Goal: Information Seeking & Learning: Learn about a topic

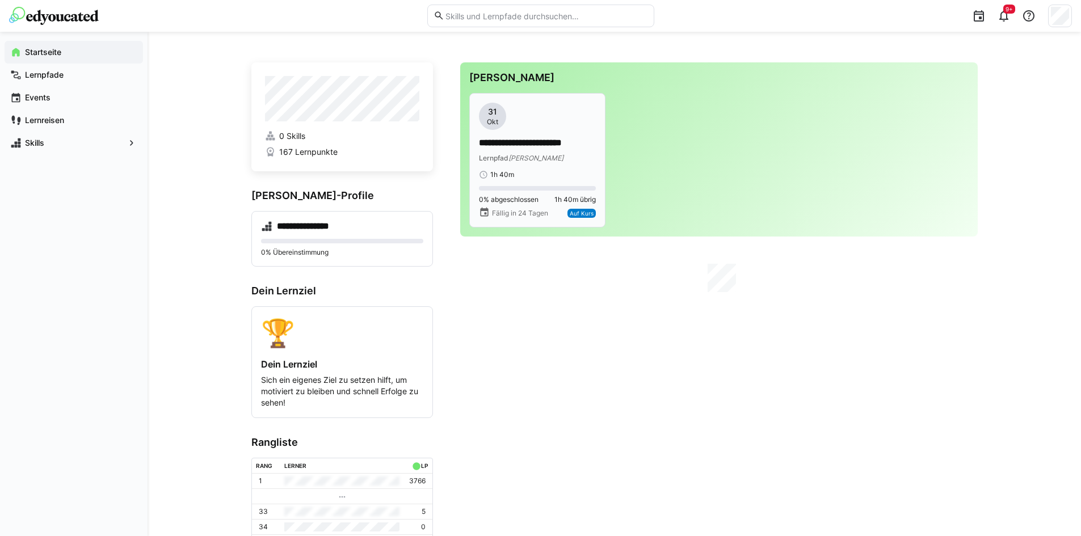
click at [543, 111] on app-date-bubble "31 Okt" at bounding box center [537, 116] width 117 height 27
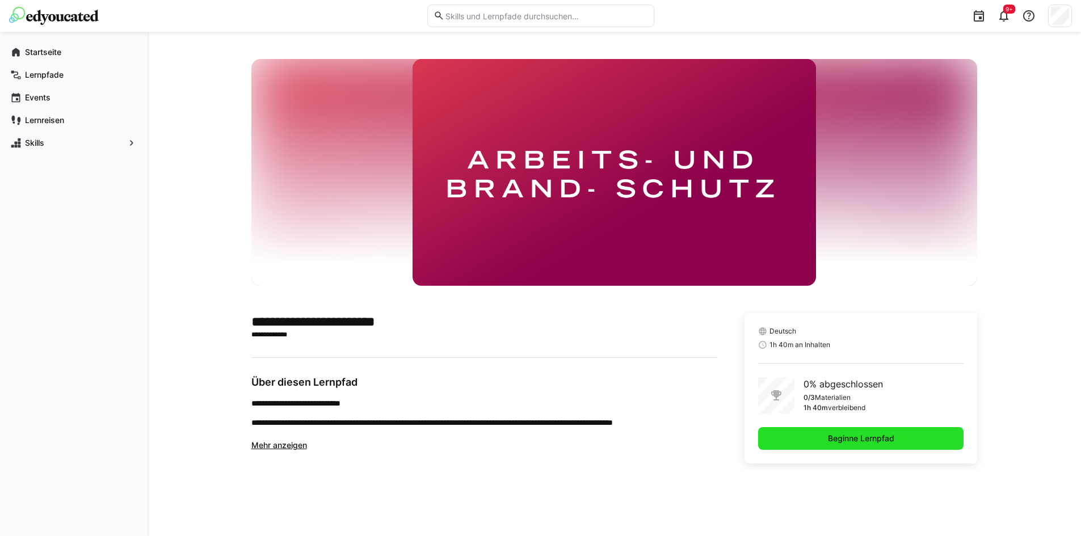
click at [827, 439] on span "Beginne Lernpfad" at bounding box center [862, 438] width 70 height 11
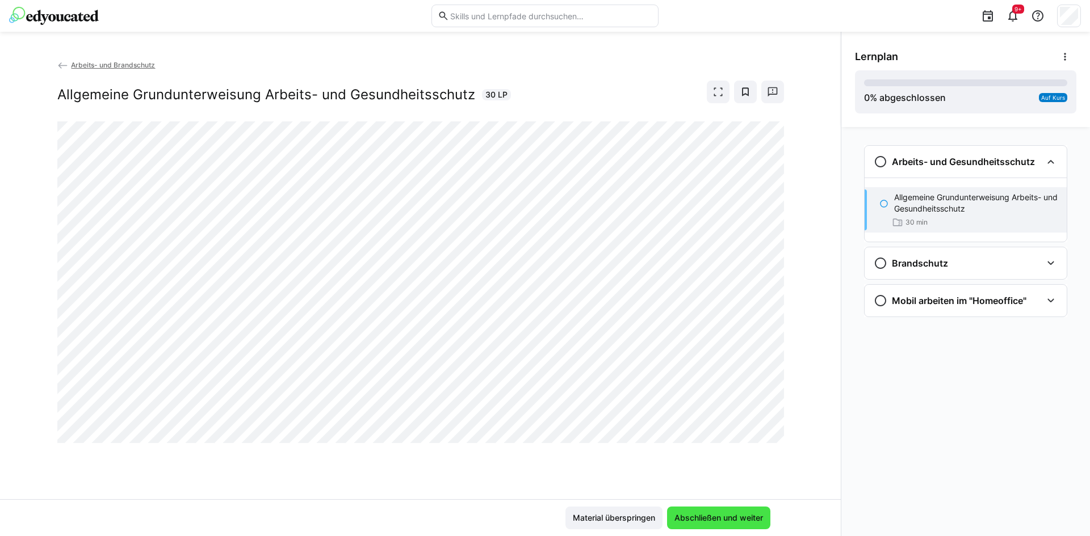
click at [746, 512] on span "Abschließen und weiter" at bounding box center [718, 518] width 103 height 23
click at [682, 514] on span "Abschließen und weiter" at bounding box center [719, 518] width 92 height 11
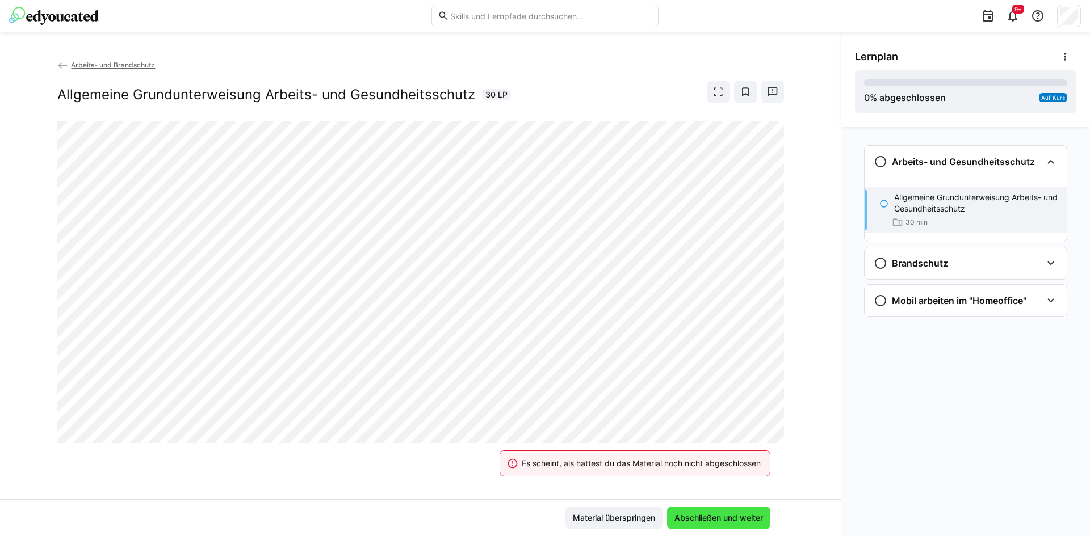
click at [682, 514] on span "Abschließen und weiter" at bounding box center [719, 518] width 92 height 11
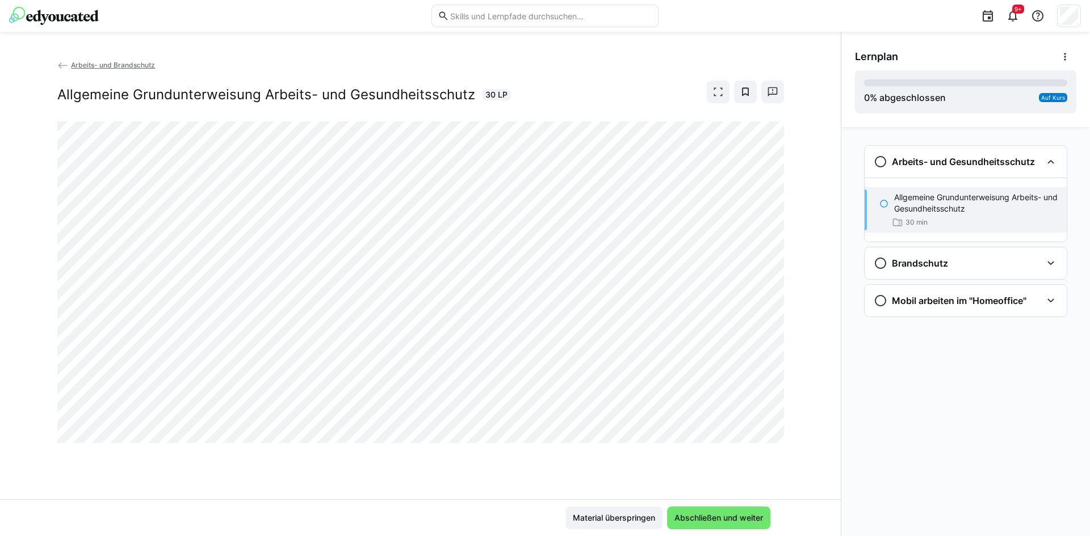
click at [925, 206] on p "Allgemeine Grundunterweisung Arbeits- und Gesundheitsschutz" at bounding box center [975, 203] width 163 height 23
click at [883, 165] on eds-icon at bounding box center [881, 162] width 14 height 14
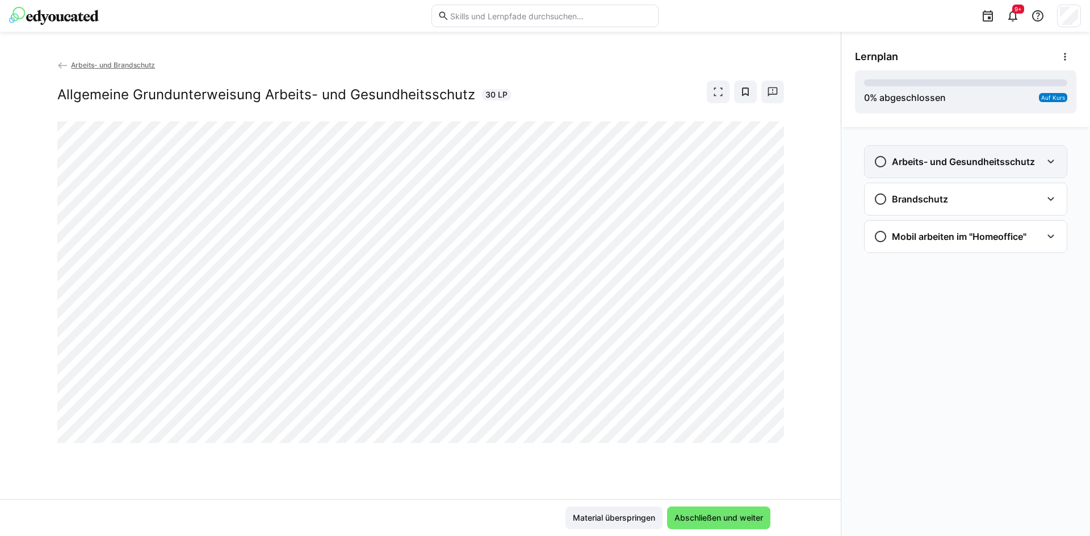
click at [882, 167] on eds-icon at bounding box center [881, 162] width 14 height 14
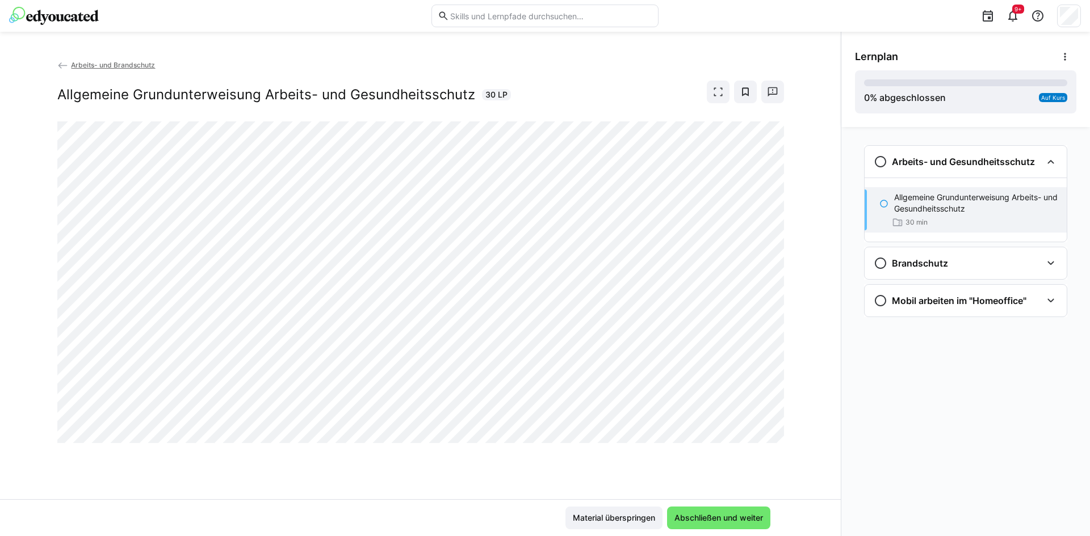
click at [913, 196] on p "Allgemeine Grundunterweisung Arbeits- und Gesundheitsschutz" at bounding box center [975, 203] width 163 height 23
click at [729, 510] on span "Abschließen und weiter" at bounding box center [718, 518] width 103 height 23
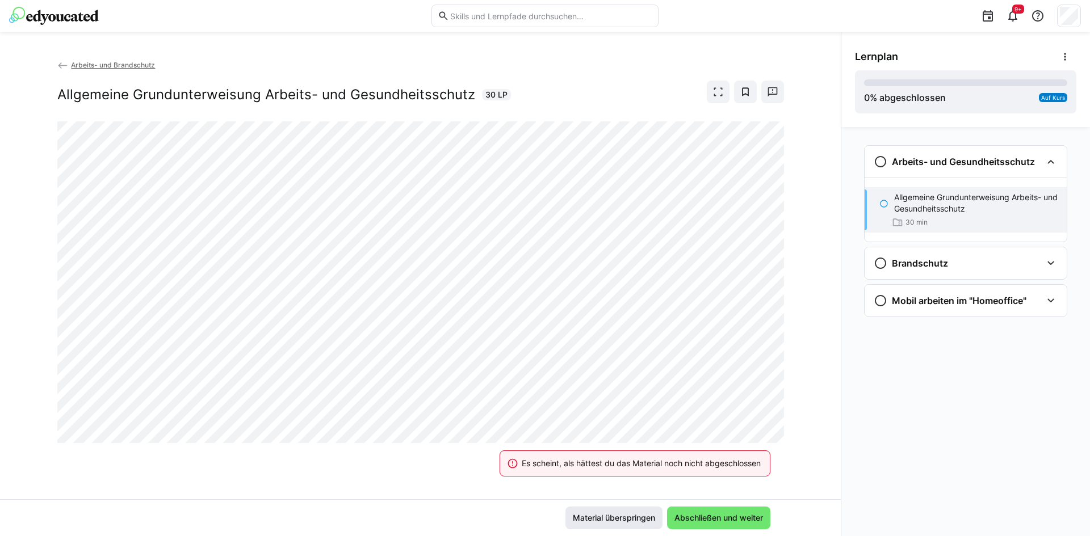
click at [631, 519] on span "Material überspringen" at bounding box center [614, 518] width 86 height 11
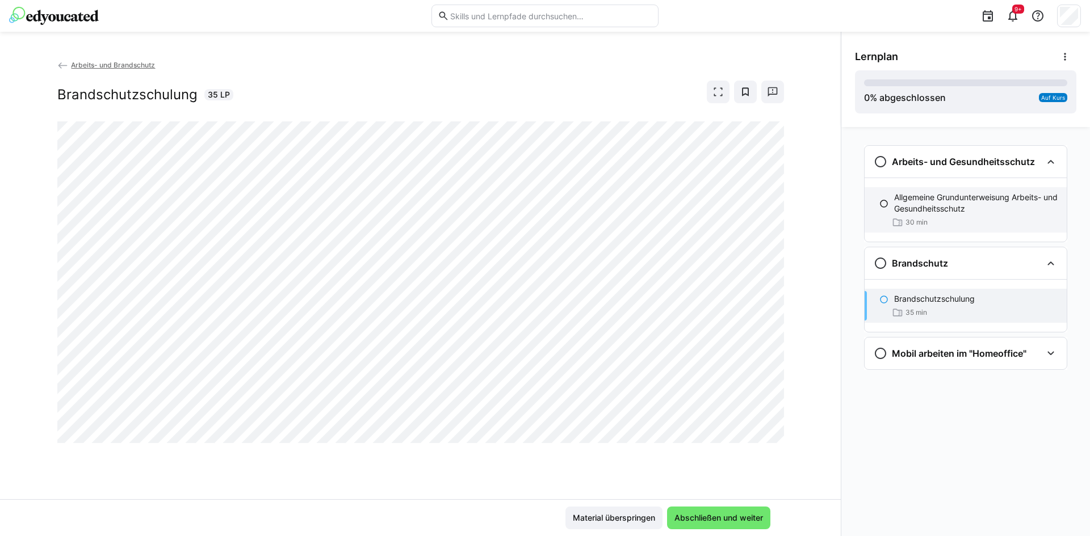
click at [950, 187] on div "Allgemeine Grundunterweisung Arbeits- und Gesundheitsschutz 30 min" at bounding box center [966, 209] width 202 height 45
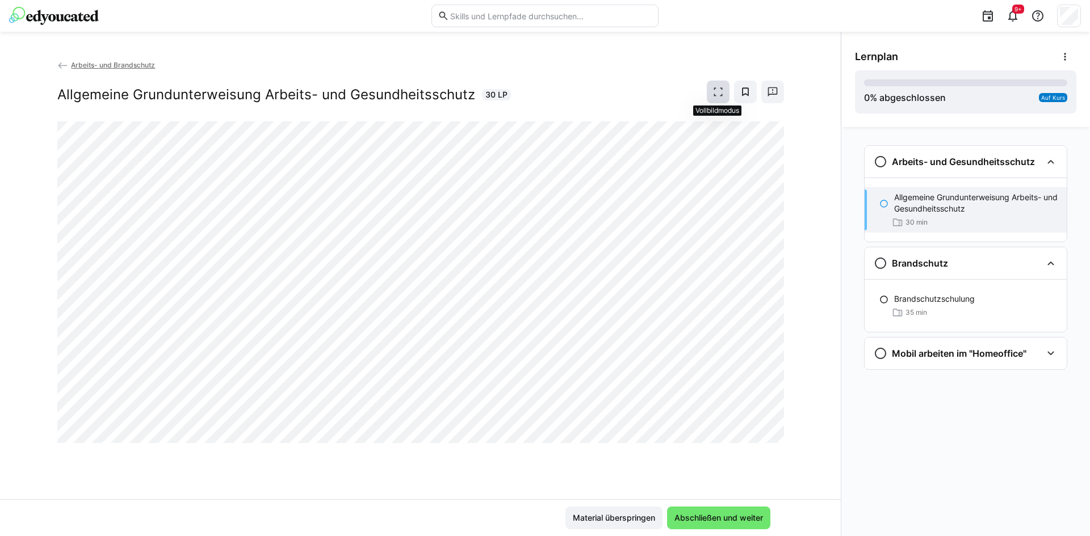
click at [717, 91] on eds-icon at bounding box center [717, 91] width 11 height 11
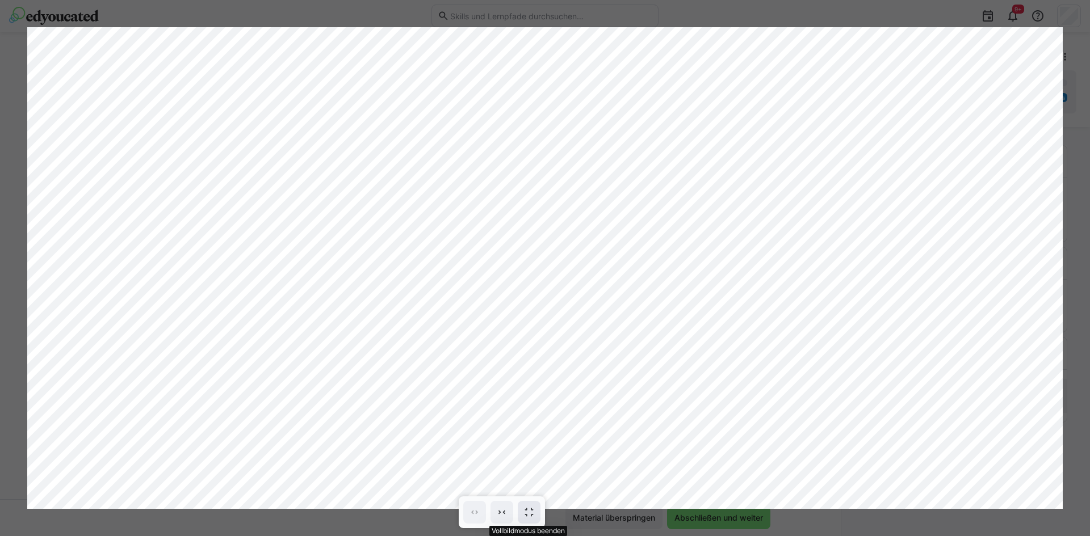
click at [529, 512] on eds-icon at bounding box center [528, 512] width 11 height 11
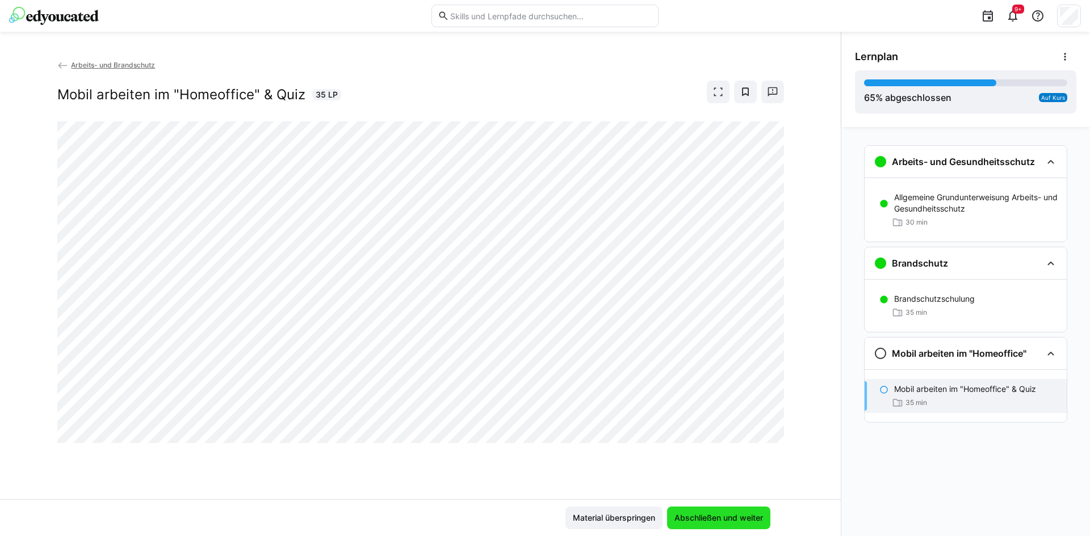
click at [712, 521] on span "Abschließen und weiter" at bounding box center [719, 518] width 92 height 11
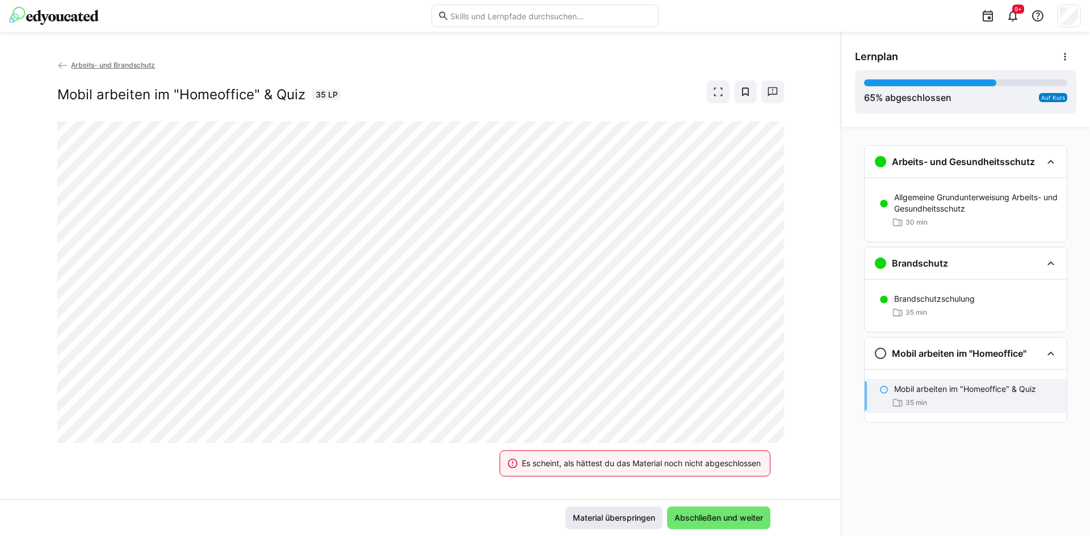
click at [645, 517] on span "Material überspringen" at bounding box center [614, 518] width 86 height 11
click at [733, 524] on span "Abschließen und weiter" at bounding box center [718, 518] width 103 height 23
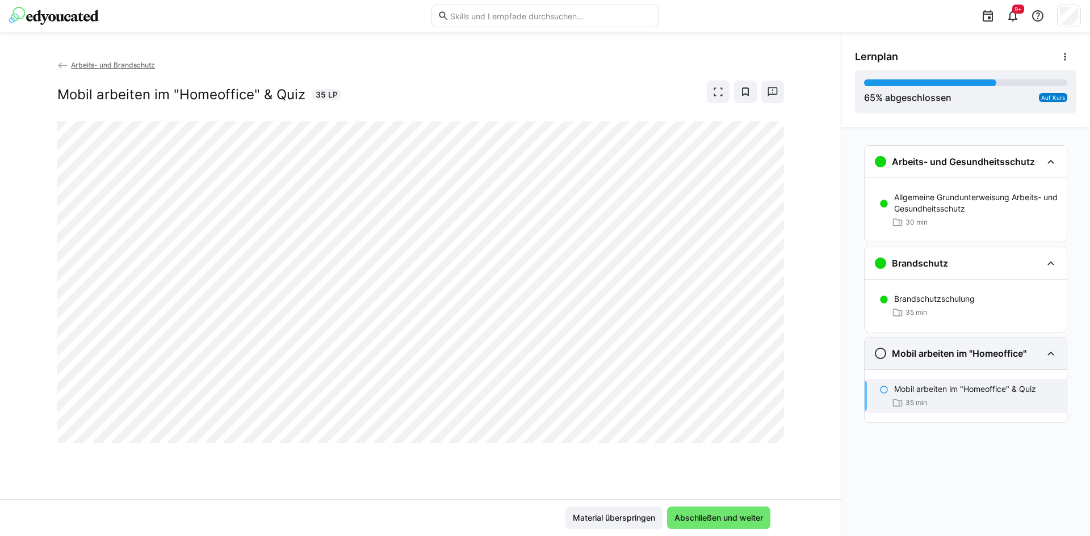
click at [904, 351] on h3 "Mobil arbeiten im "Homeoffice"" at bounding box center [959, 353] width 135 height 11
click at [884, 352] on eds-icon at bounding box center [881, 354] width 14 height 14
click at [884, 359] on eds-icon at bounding box center [881, 354] width 14 height 14
click at [888, 401] on div "Mobil arbeiten im "Homeoffice" & Quiz 35 min" at bounding box center [966, 396] width 202 height 34
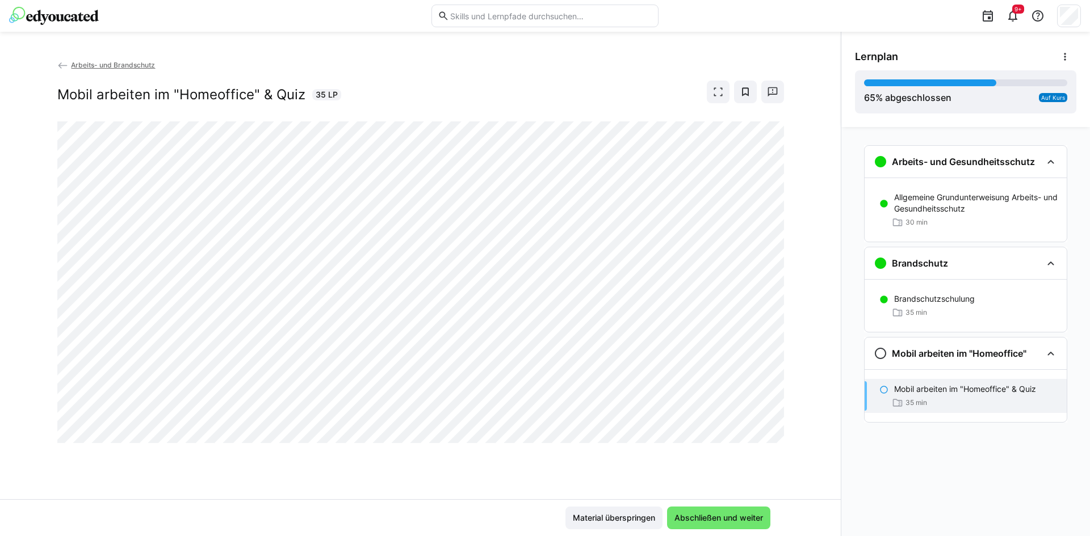
click at [949, 396] on div "Mobil arbeiten im "Homeoffice" & Quiz 35 min" at bounding box center [966, 396] width 202 height 34
click at [950, 394] on p "Mobil arbeiten im "Homeoffice" & Quiz" at bounding box center [965, 389] width 142 height 11
click at [950, 393] on p "Mobil arbeiten im "Homeoffice" & Quiz" at bounding box center [965, 389] width 142 height 11
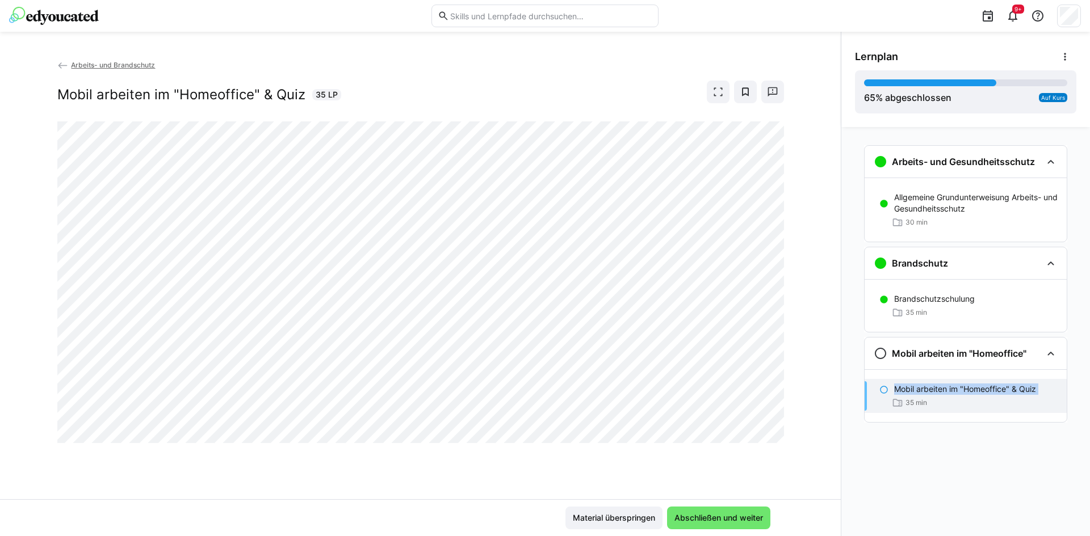
click at [950, 393] on p "Mobil arbeiten im "Homeoffice" & Quiz" at bounding box center [965, 389] width 142 height 11
click at [715, 518] on span "Abschließen und weiter" at bounding box center [719, 518] width 92 height 11
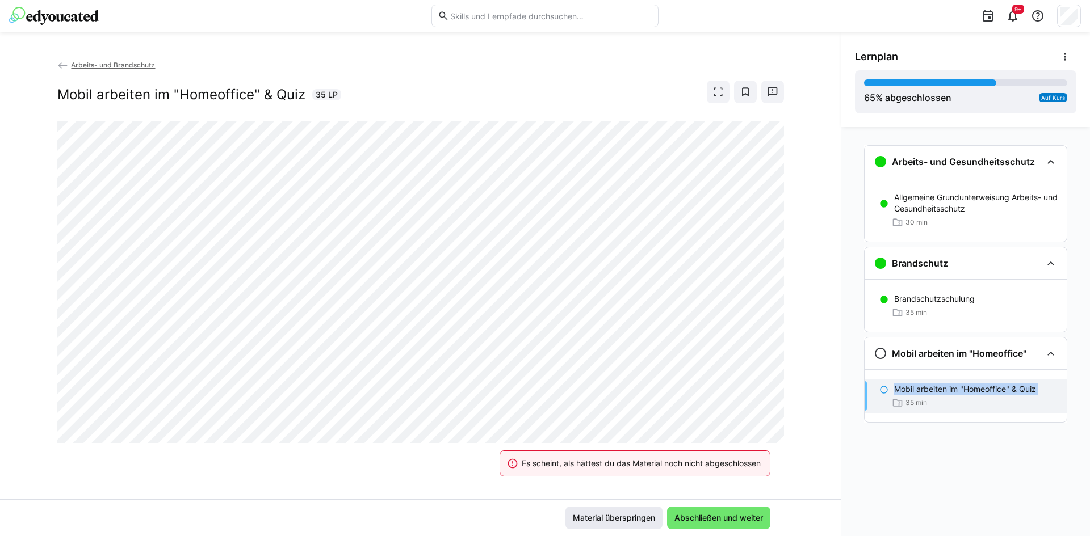
click at [644, 515] on span "Material überspringen" at bounding box center [614, 518] width 86 height 11
click at [718, 516] on span "Abschließen und weiter" at bounding box center [719, 518] width 92 height 11
click at [651, 518] on span "Material überspringen" at bounding box center [614, 518] width 86 height 11
click at [1040, 263] on div "Brandschutz" at bounding box center [958, 264] width 168 height 14
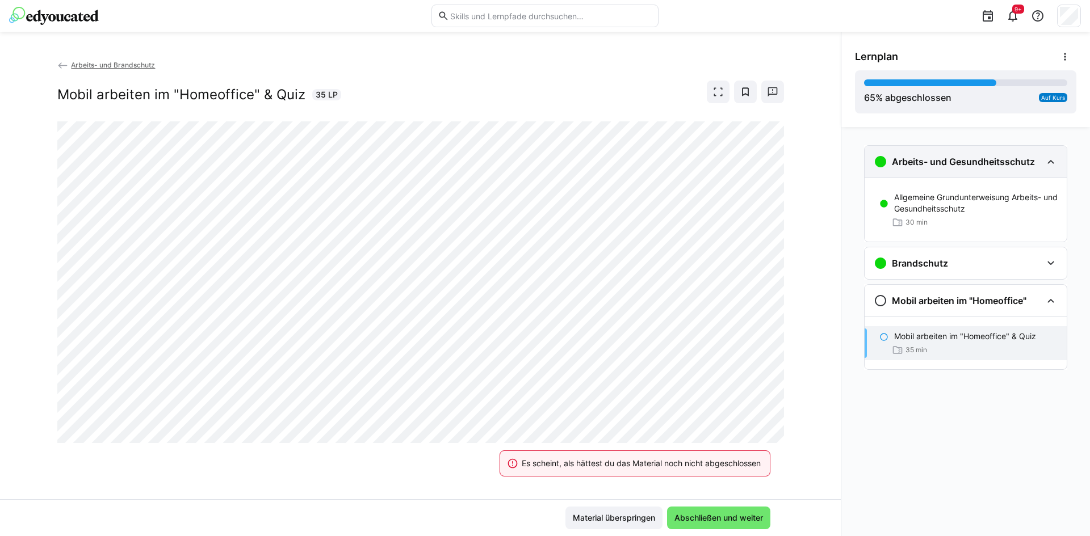
click at [1042, 169] on div "Arbeits- und Gesundheitsschutz" at bounding box center [966, 162] width 202 height 32
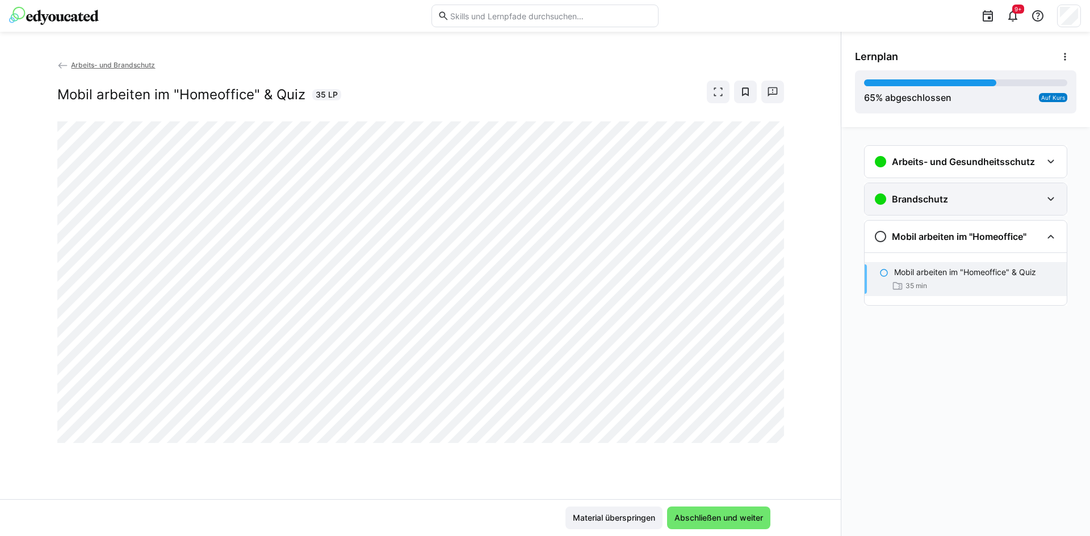
click at [958, 195] on div "Brandschutz" at bounding box center [958, 199] width 168 height 14
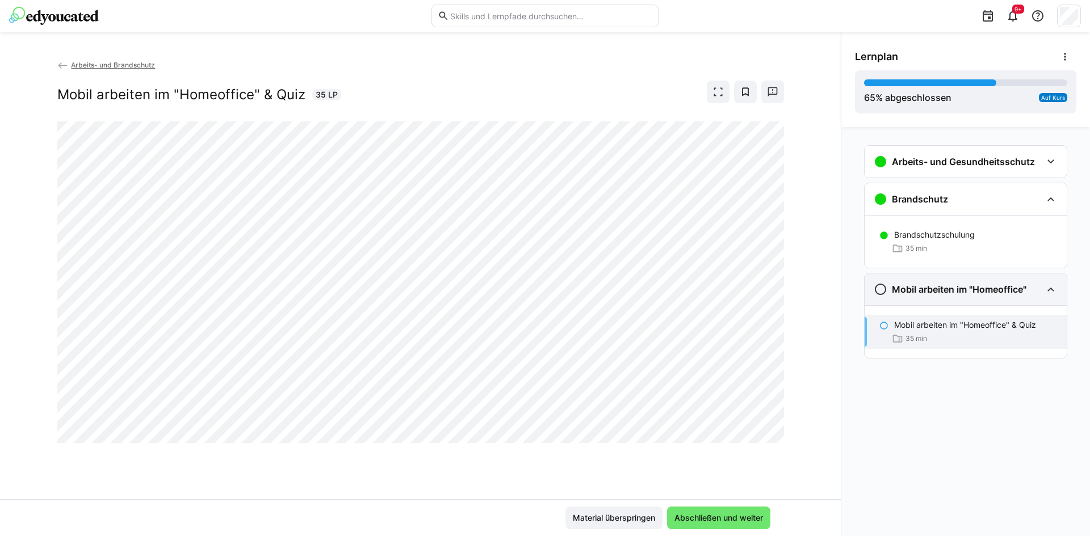
click at [957, 282] on div "Mobil arbeiten im "Homeoffice"" at bounding box center [966, 290] width 202 height 32
click at [941, 292] on h3 "Mobil arbeiten im "Homeoffice"" at bounding box center [959, 289] width 135 height 11
click at [957, 345] on div "Mobil arbeiten im "Homeoffice" & Quiz 35 min" at bounding box center [966, 332] width 202 height 34
click at [957, 337] on div "35 min" at bounding box center [975, 338] width 163 height 11
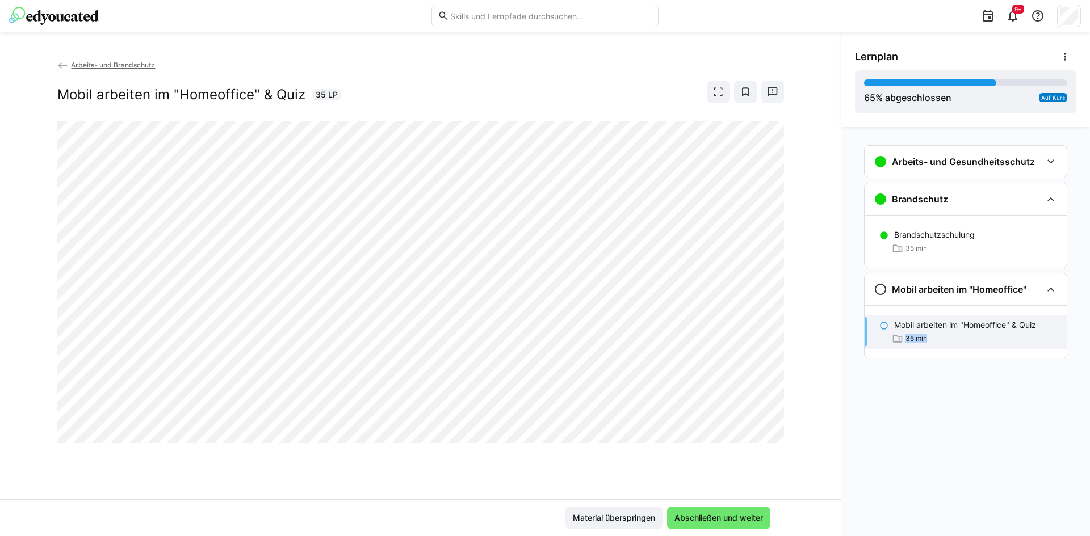
click at [957, 336] on div "35 min" at bounding box center [975, 338] width 163 height 11
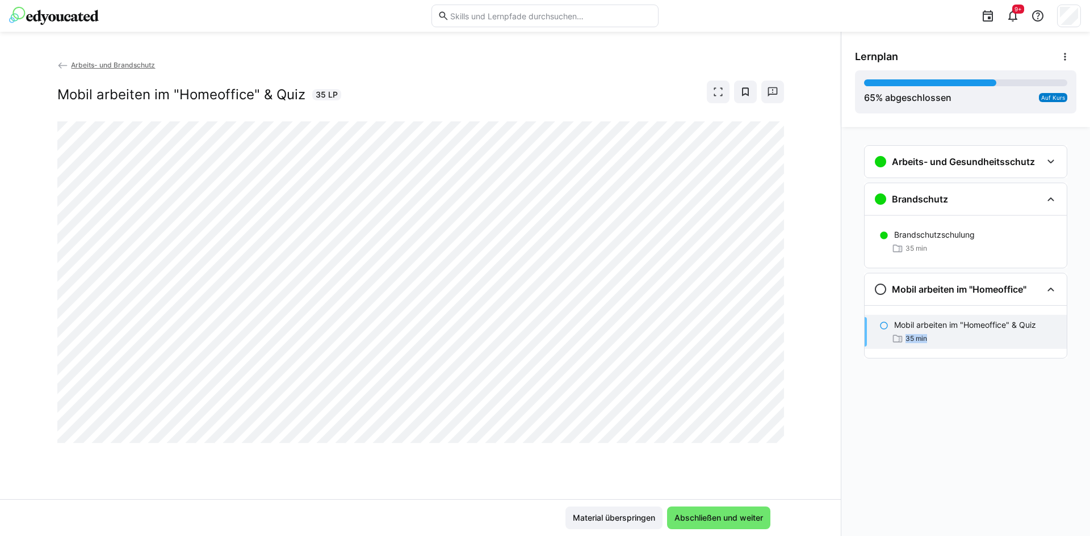
click at [120, 63] on span "Arbeits- und Brandschutz" at bounding box center [113, 65] width 84 height 9
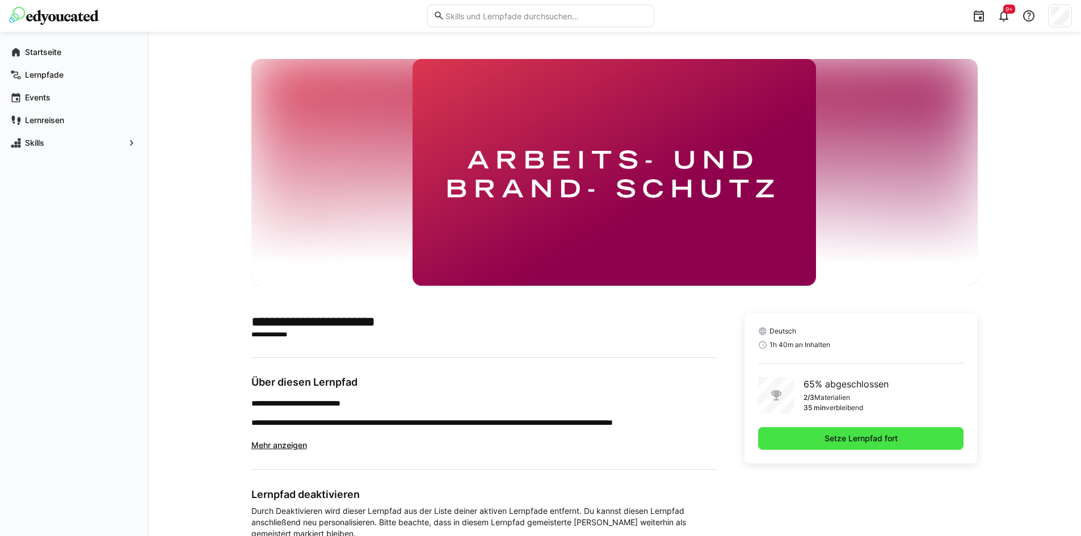
click at [860, 432] on span "Setze Lernpfad fort" at bounding box center [861, 438] width 206 height 23
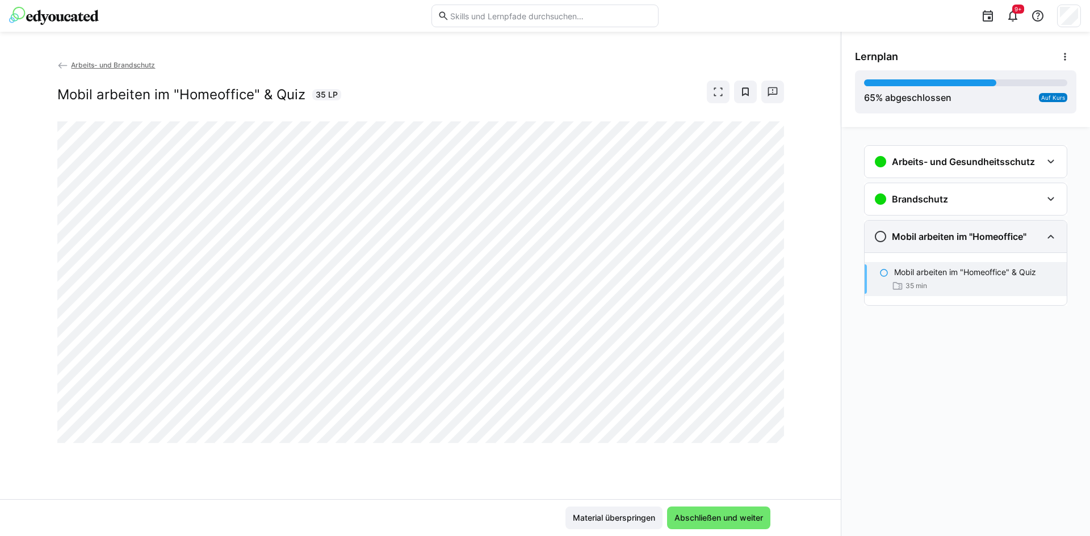
click at [907, 235] on h3 "Mobil arbeiten im "Homeoffice"" at bounding box center [959, 236] width 135 height 11
click at [921, 282] on div "35 min" at bounding box center [909, 285] width 35 height 11
click at [921, 282] on span "35 min" at bounding box center [916, 286] width 22 height 9
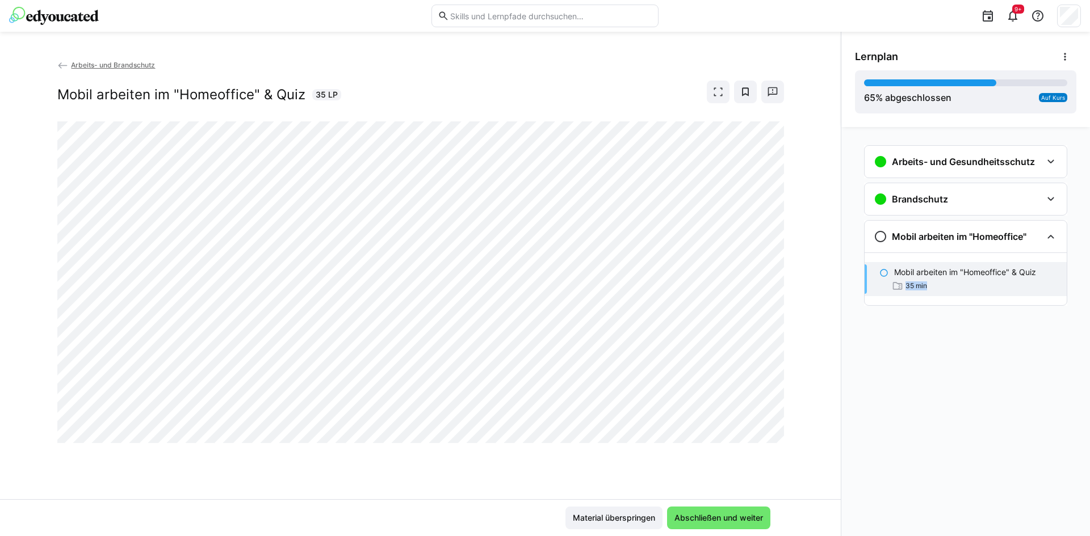
drag, startPoint x: 921, startPoint y: 282, endPoint x: 924, endPoint y: 276, distance: 5.8
click at [921, 282] on span "35 min" at bounding box center [916, 286] width 22 height 9
click at [1028, 272] on p "Mobil arbeiten im "Homeoffice" & Quiz" at bounding box center [965, 272] width 142 height 11
click at [737, 519] on span "Abschließen und weiter" at bounding box center [719, 518] width 92 height 11
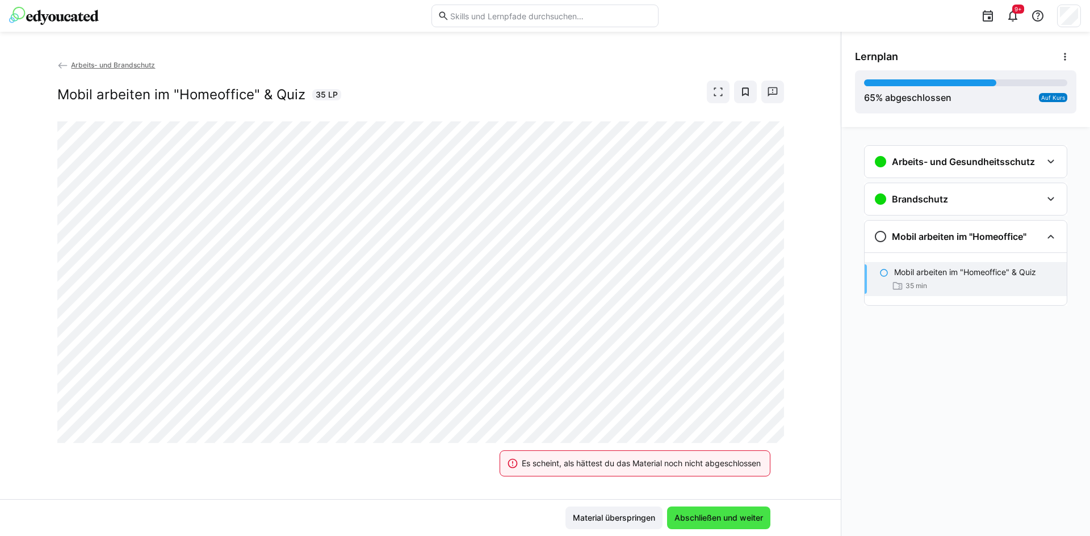
click at [737, 519] on span "Abschließen und weiter" at bounding box center [719, 518] width 92 height 11
click at [583, 519] on span "Material überspringen" at bounding box center [614, 518] width 86 height 11
click at [691, 522] on span "Abschließen und weiter" at bounding box center [719, 518] width 92 height 11
click at [949, 206] on div "Brandschutz" at bounding box center [966, 199] width 202 height 32
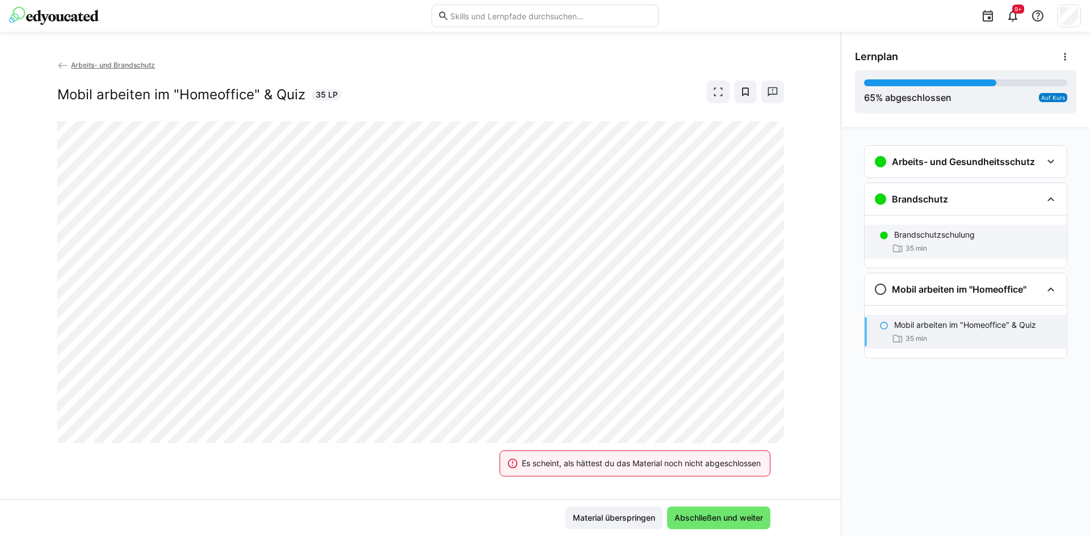
click at [955, 245] on div "35 min" at bounding box center [975, 248] width 163 height 11
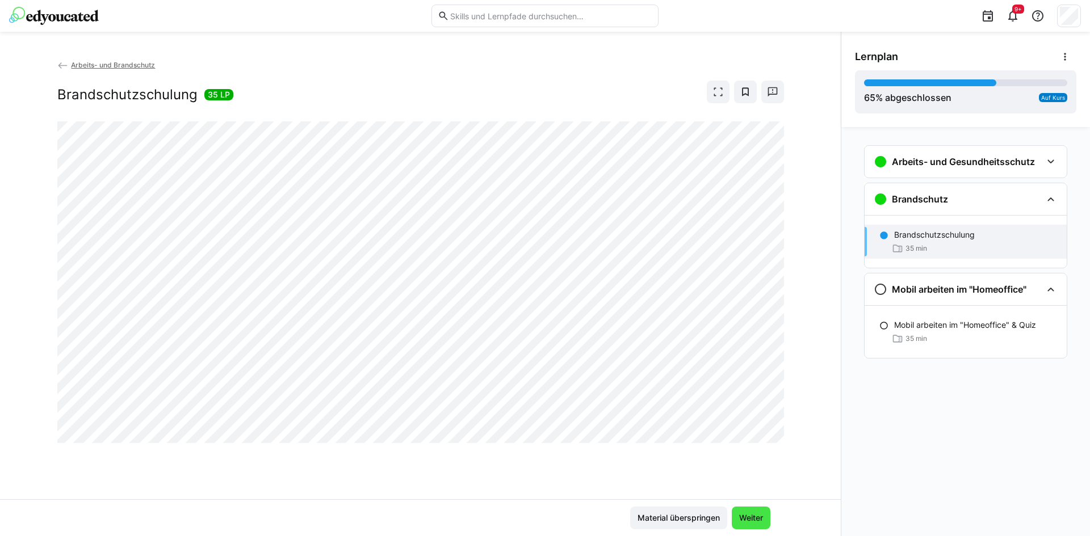
click at [753, 522] on span "Weiter" at bounding box center [750, 518] width 27 height 11
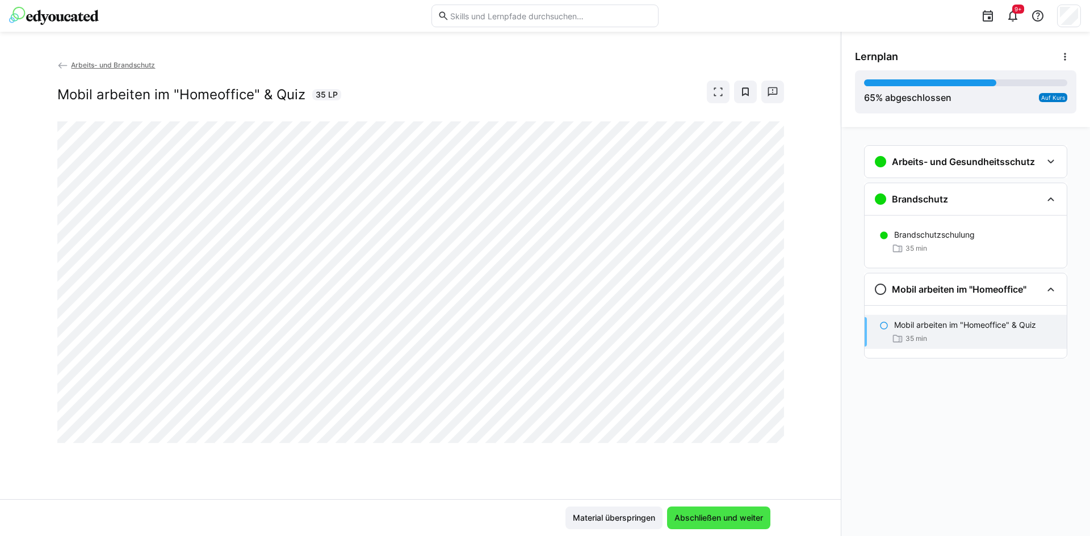
click at [748, 514] on span "Abschließen und weiter" at bounding box center [719, 518] width 92 height 11
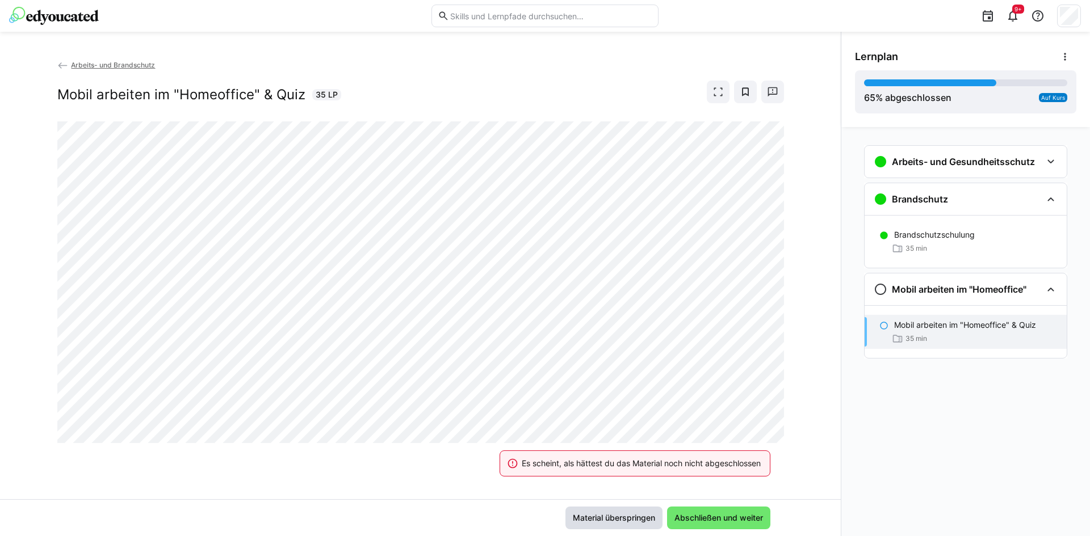
click at [632, 525] on span "Material überspringen" at bounding box center [613, 518] width 97 height 23
click at [698, 522] on span "Abschließen und weiter" at bounding box center [719, 518] width 92 height 11
click at [940, 257] on div "Brandschutzschulung 35 min" at bounding box center [966, 242] width 202 height 34
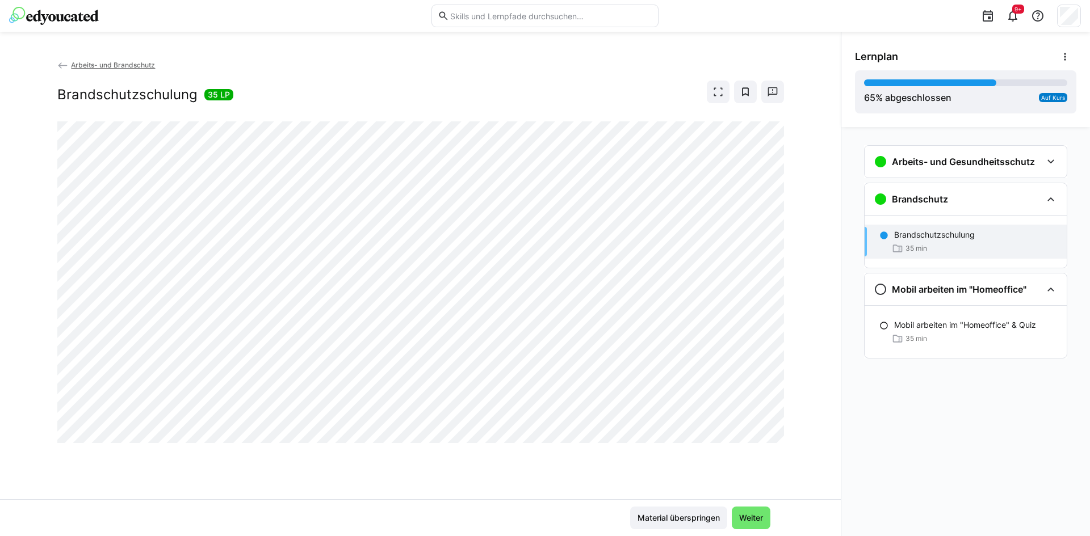
click at [963, 311] on div "Mobil arbeiten im "Homeoffice" & Quiz 35 min" at bounding box center [966, 332] width 202 height 52
click at [969, 329] on p "Mobil arbeiten im "Homeoffice" & Quiz" at bounding box center [965, 325] width 142 height 11
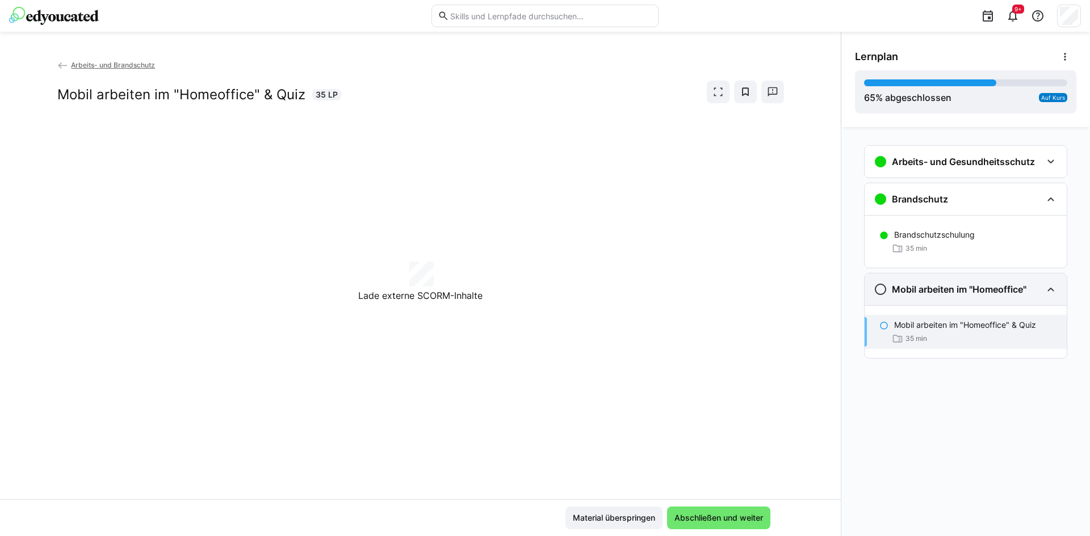
click at [954, 279] on div "Mobil arbeiten im "Homeoffice"" at bounding box center [966, 290] width 202 height 32
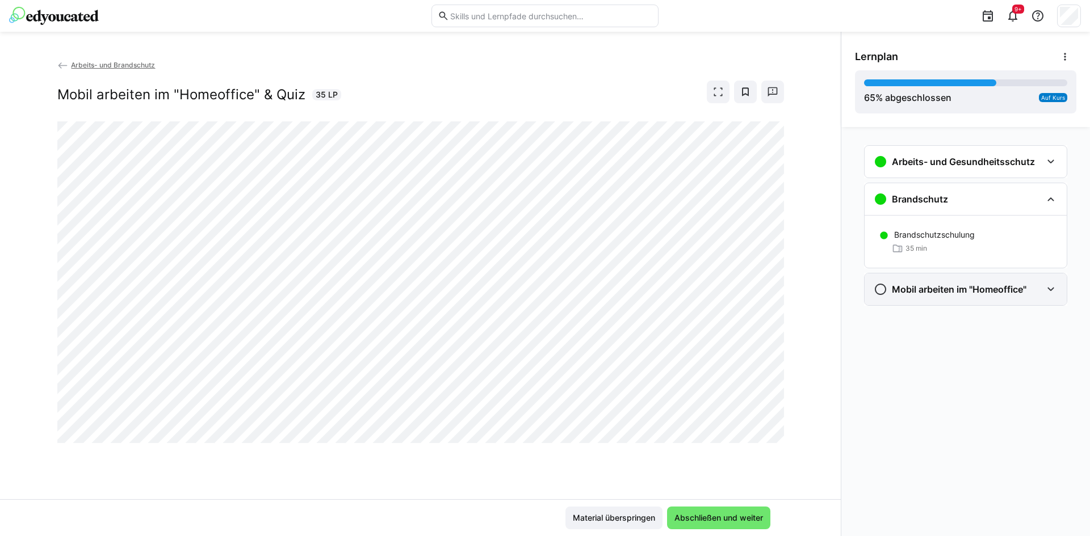
click at [955, 284] on h3 "Mobil arbeiten im "Homeoffice"" at bounding box center [959, 289] width 135 height 11
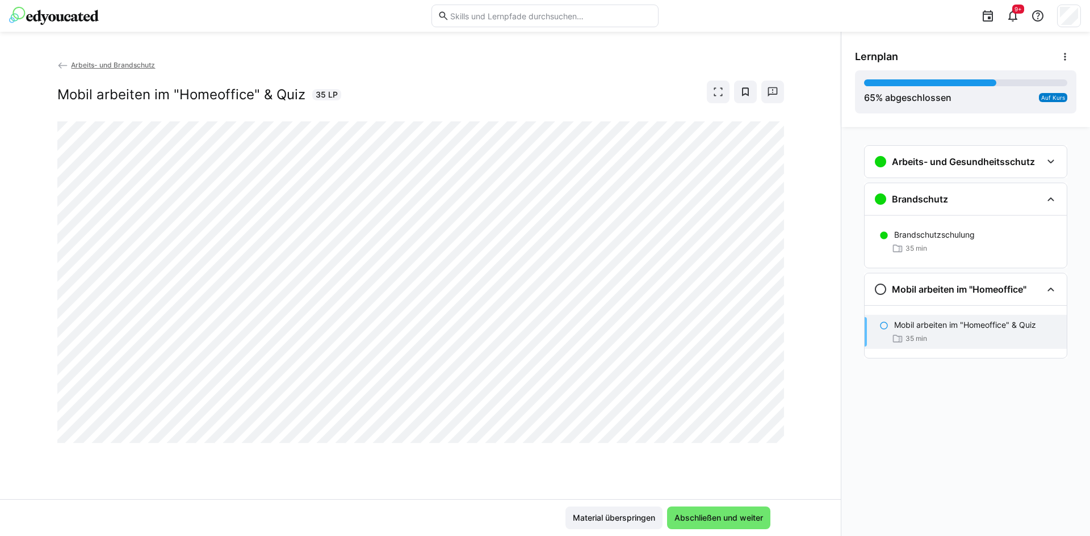
click at [963, 323] on p "Mobil arbeiten im "Homeoffice" & Quiz" at bounding box center [965, 325] width 142 height 11
click at [945, 291] on h3 "Mobil arbeiten im "Homeoffice"" at bounding box center [959, 289] width 135 height 11
click at [102, 57] on div "Arbeits- und Brandschutz Mobil arbeiten im "Homeoffice" & Quiz 35 LP Material ü…" at bounding box center [420, 284] width 841 height 505
click at [102, 64] on span "Arbeits- und Brandschutz" at bounding box center [113, 65] width 84 height 9
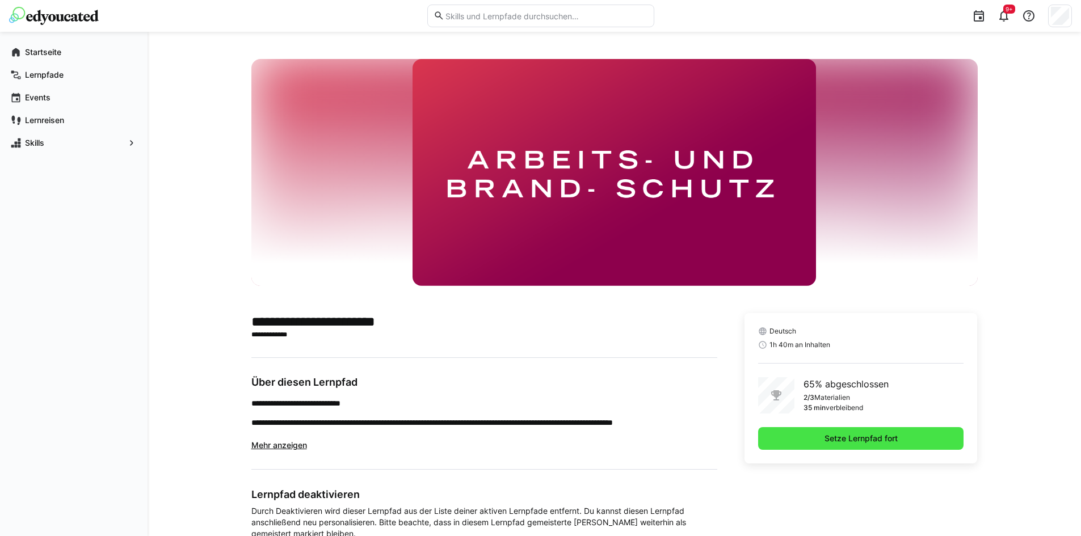
click at [835, 442] on span "Setze Lernpfad fort" at bounding box center [861, 438] width 77 height 11
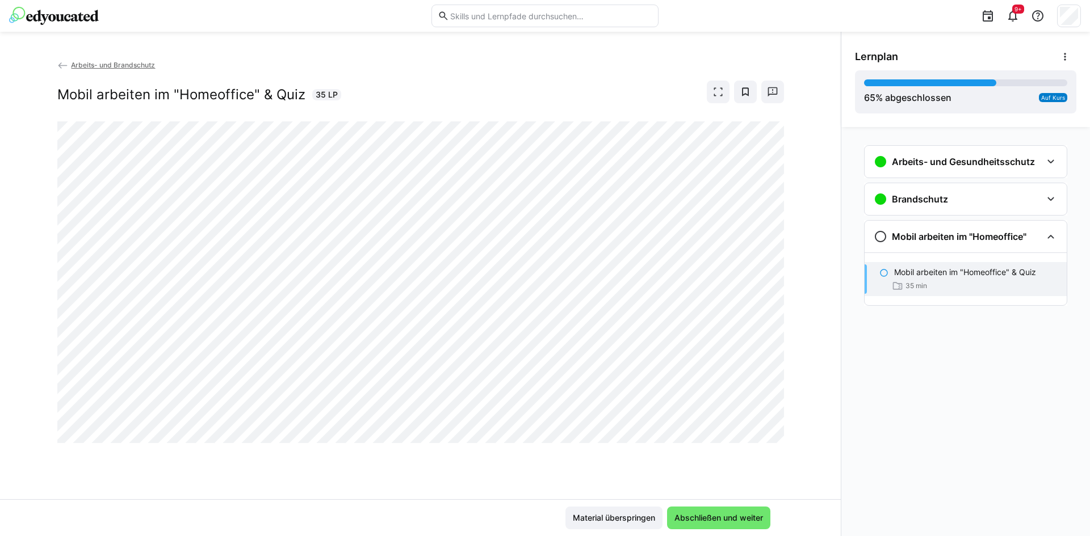
click at [947, 275] on p "Mobil arbeiten im "Homeoffice" & Quiz" at bounding box center [965, 272] width 142 height 11
click at [878, 232] on eds-icon at bounding box center [881, 237] width 14 height 14
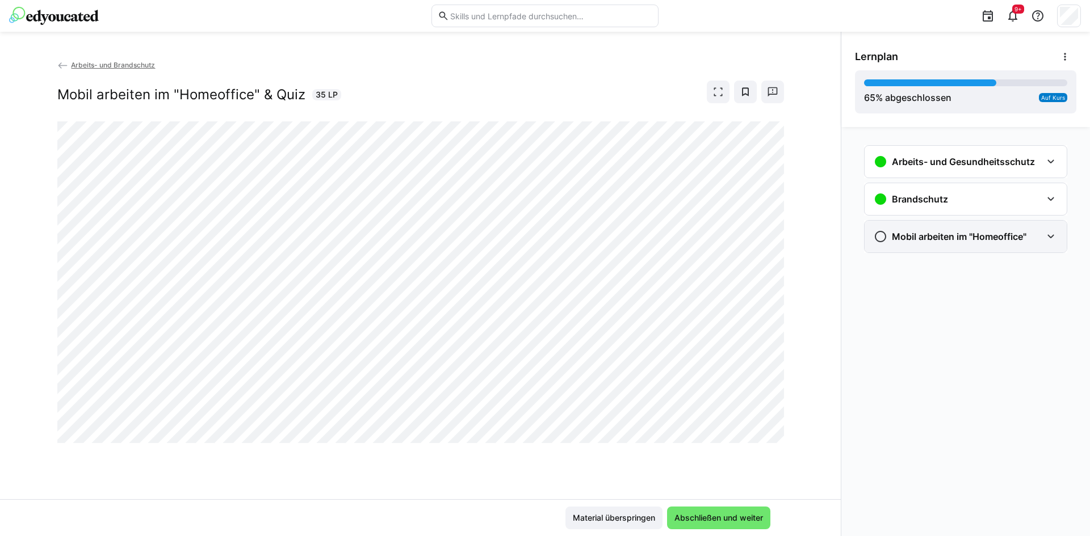
click at [878, 232] on eds-icon at bounding box center [881, 237] width 14 height 14
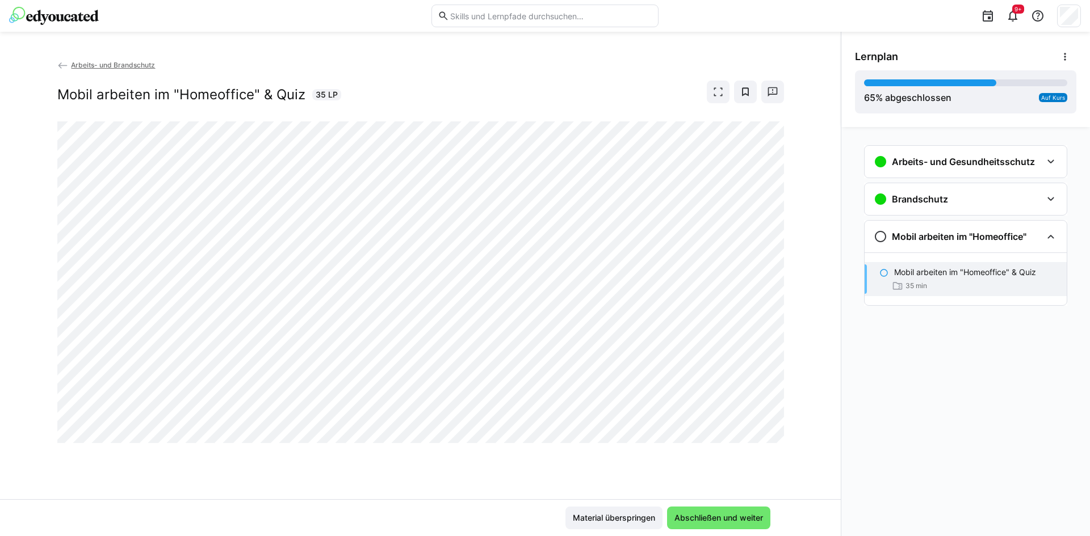
click at [950, 279] on div "Mobil arbeiten im "Homeoffice" & Quiz 35 min" at bounding box center [966, 279] width 202 height 34
click at [733, 526] on span "Abschließen und weiter" at bounding box center [718, 518] width 103 height 23
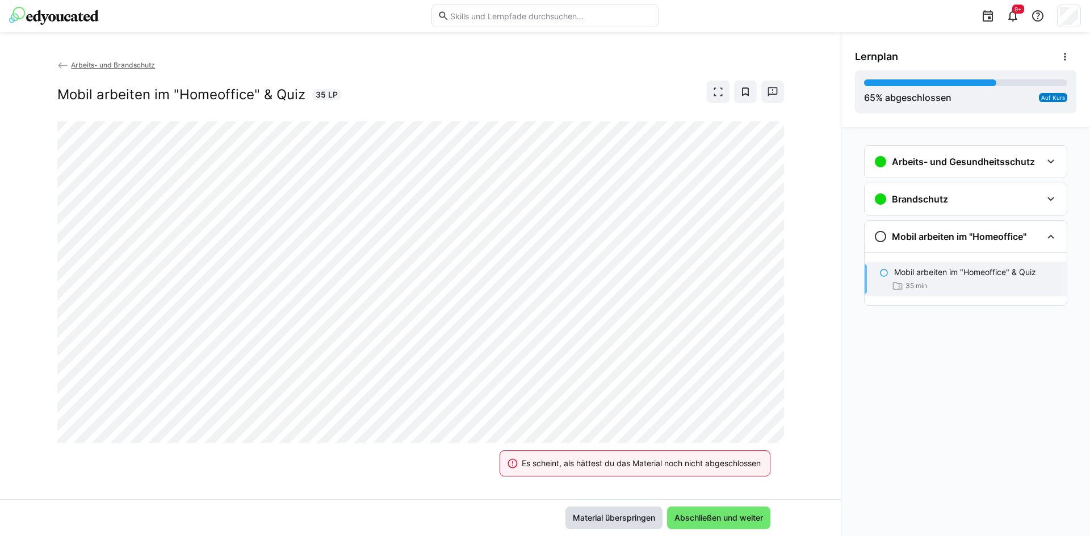
click at [624, 519] on span "Material überspringen" at bounding box center [614, 518] width 86 height 11
click at [950, 192] on div "Brandschutz" at bounding box center [966, 199] width 202 height 32
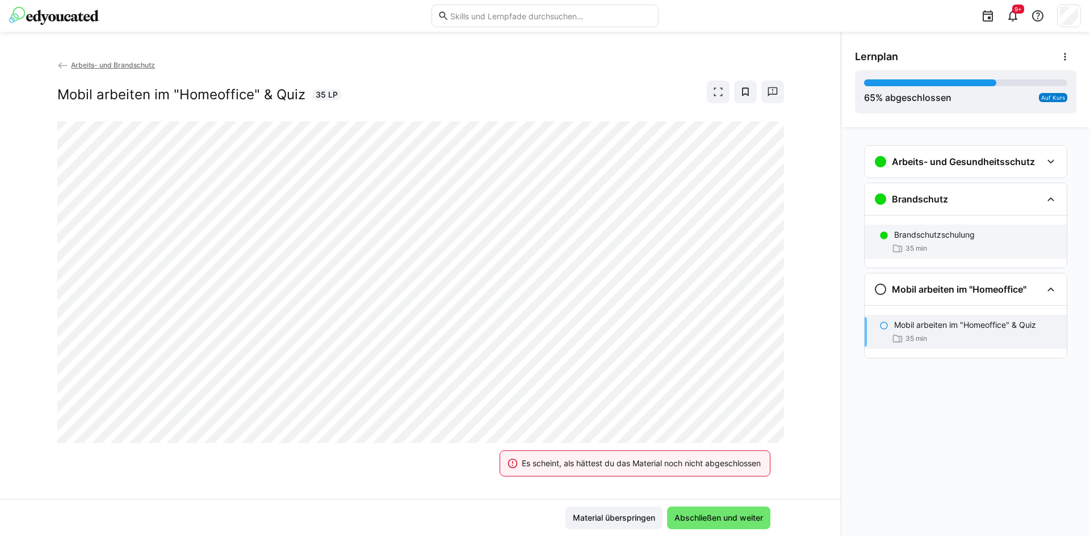
click at [940, 244] on div "35 min" at bounding box center [975, 248] width 163 height 11
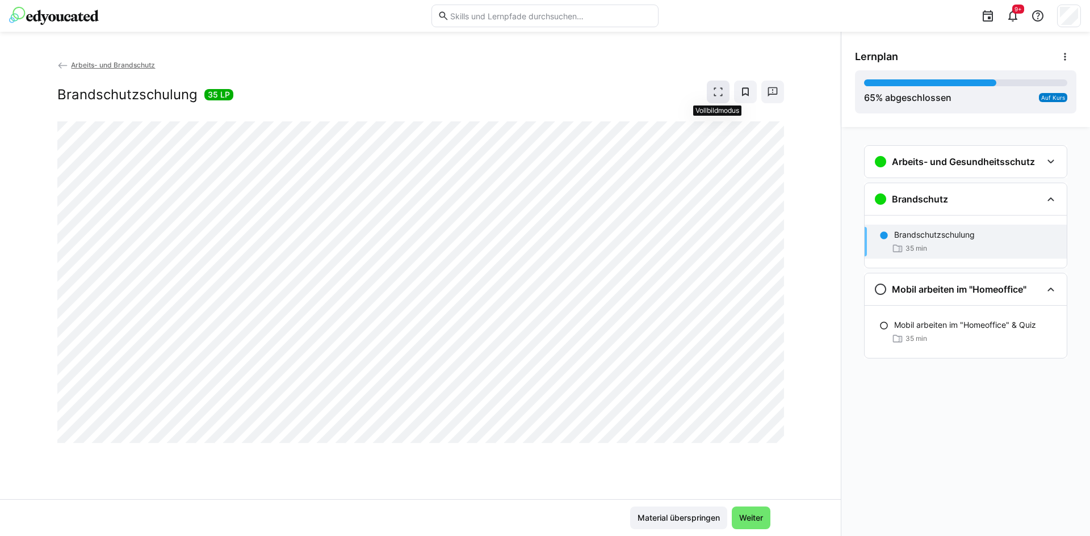
click at [716, 92] on eds-icon at bounding box center [717, 91] width 11 height 11
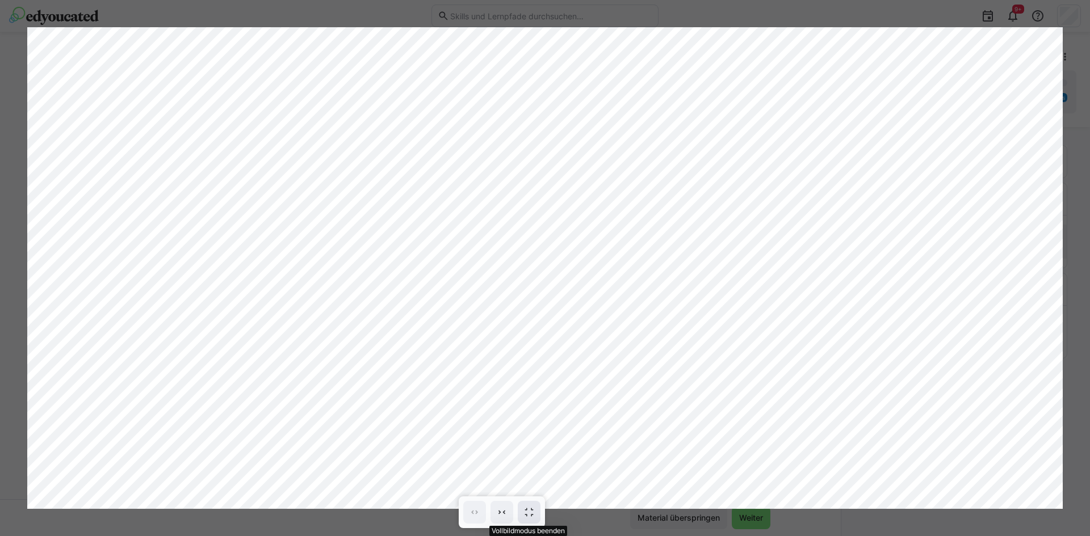
click at [530, 506] on span at bounding box center [529, 512] width 23 height 23
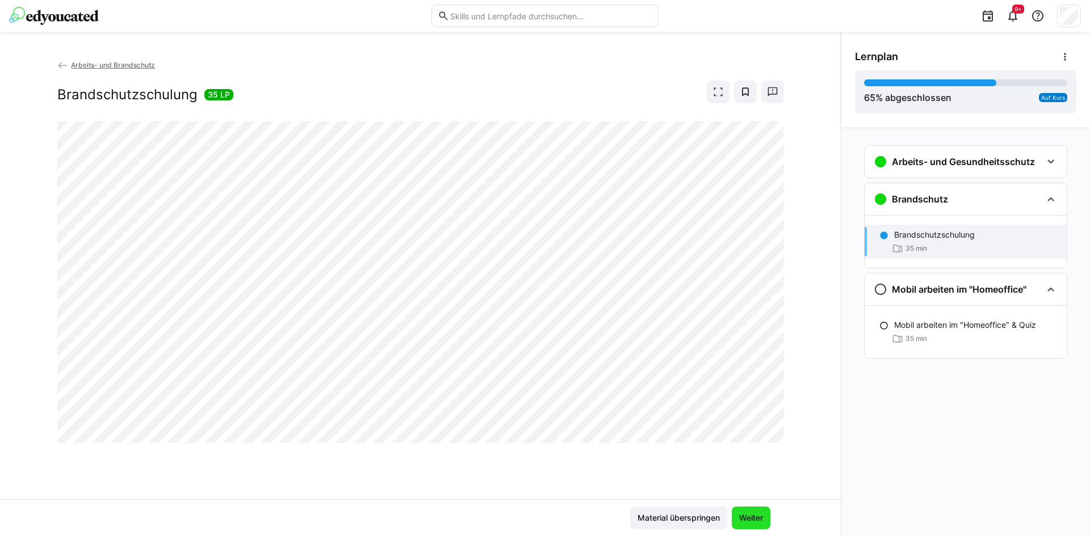
click at [748, 512] on span "Weiter" at bounding box center [751, 518] width 39 height 23
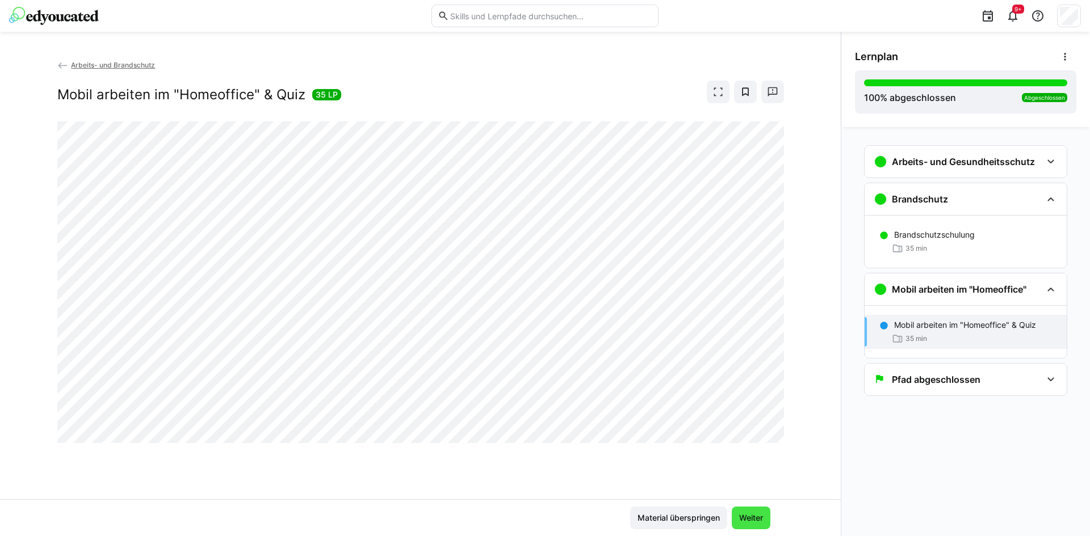
click at [751, 518] on span "Weiter" at bounding box center [750, 518] width 27 height 11
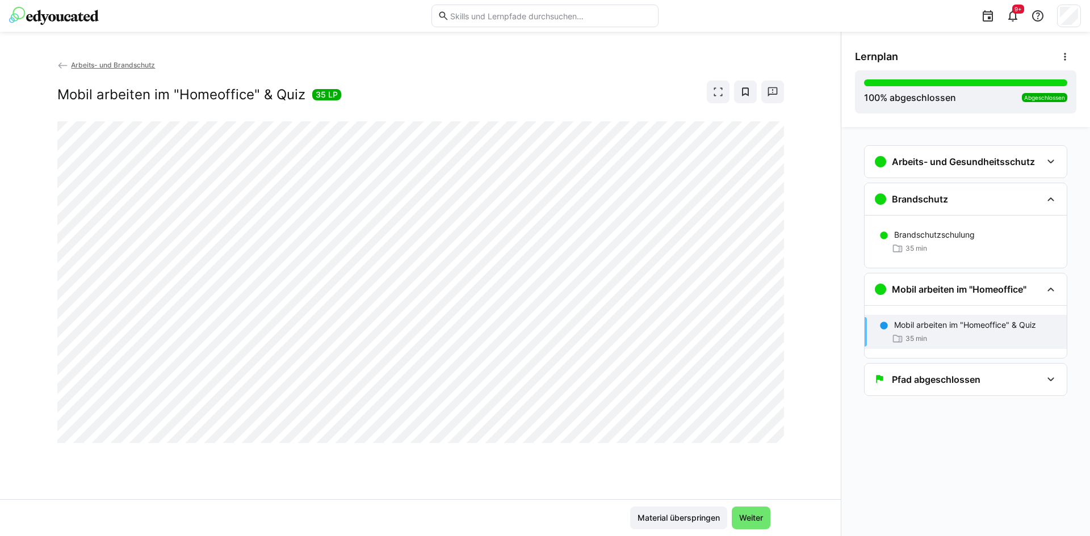
click at [887, 330] on eds-icon at bounding box center [883, 325] width 9 height 9
click at [899, 330] on p "Mobil arbeiten im "Homeoffice" & Quiz" at bounding box center [965, 325] width 142 height 11
click at [925, 294] on h3 "Mobil arbeiten im "Homeoffice"" at bounding box center [959, 289] width 135 height 11
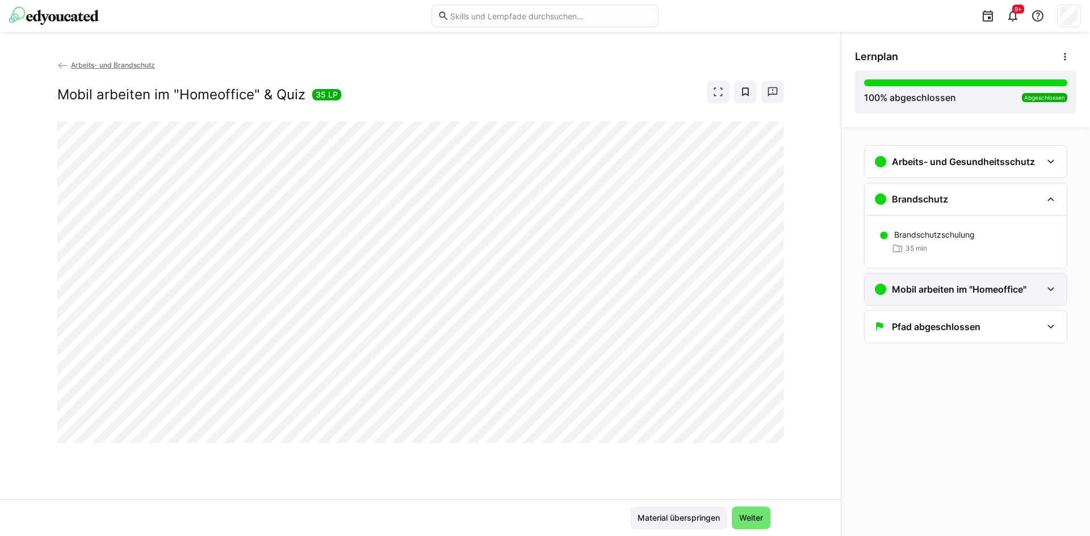
click at [929, 287] on h3 "Mobil arbeiten im "Homeoffice"" at bounding box center [959, 289] width 135 height 11
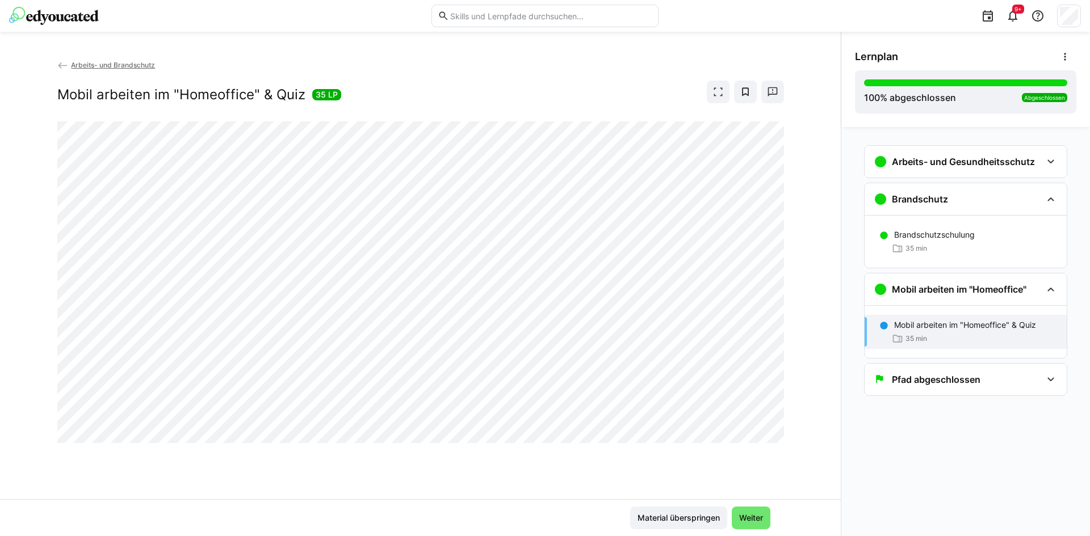
click at [921, 330] on p "Mobil arbeiten im "Homeoffice" & Quiz" at bounding box center [965, 325] width 142 height 11
click at [752, 514] on span "Weiter" at bounding box center [750, 518] width 27 height 11
click at [682, 517] on span "Material überspringen" at bounding box center [679, 518] width 86 height 11
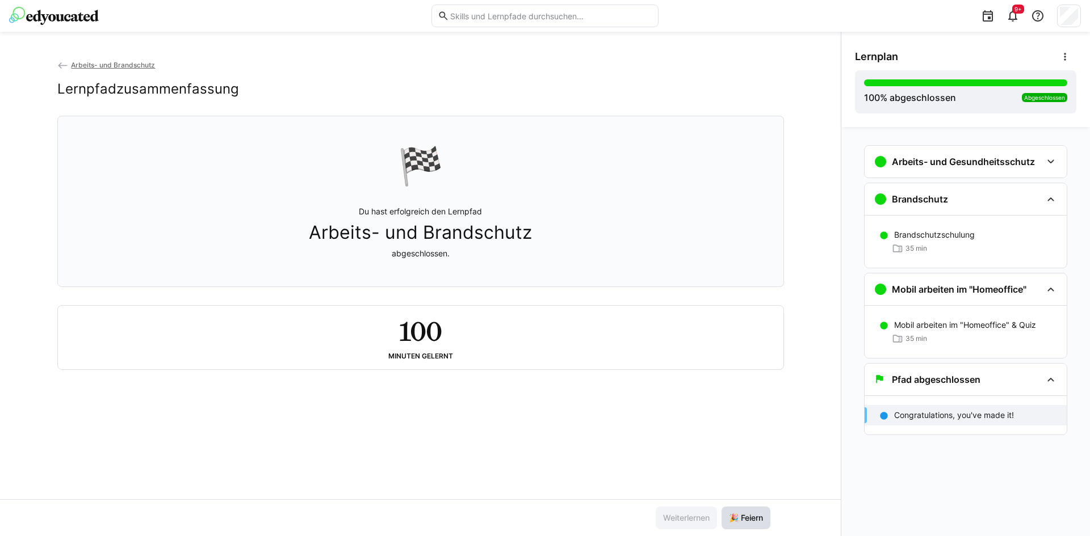
click at [743, 518] on span "🎉 Feiern" at bounding box center [745, 518] width 37 height 11
click at [993, 382] on div "Pfad abgeschlossen" at bounding box center [958, 380] width 168 height 14
click at [126, 64] on span "Arbeits- und Brandschutz" at bounding box center [113, 65] width 84 height 9
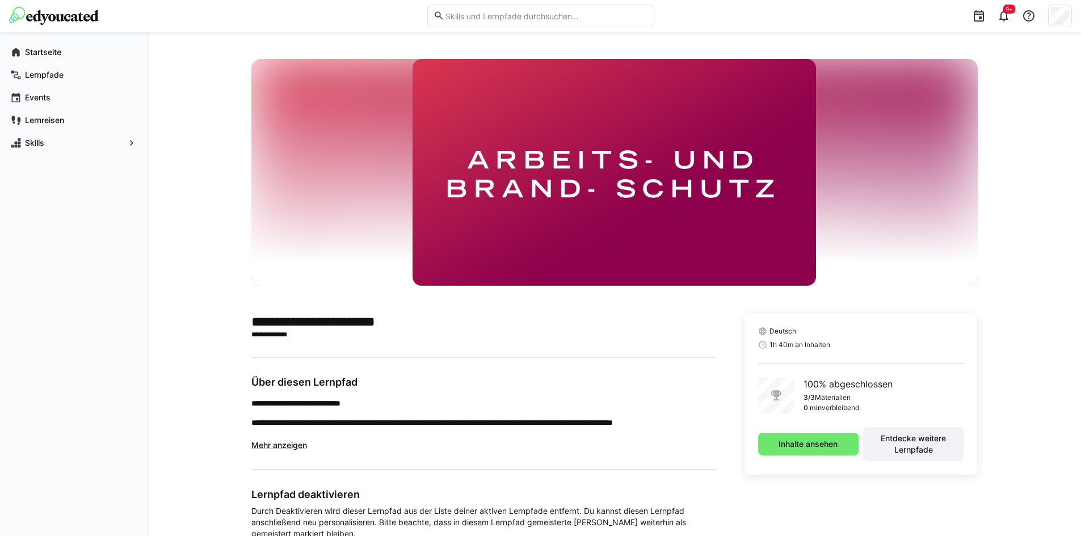
click at [82, 16] on img at bounding box center [54, 16] width 90 height 18
